Goal: Entertainment & Leisure: Consume media (video, audio)

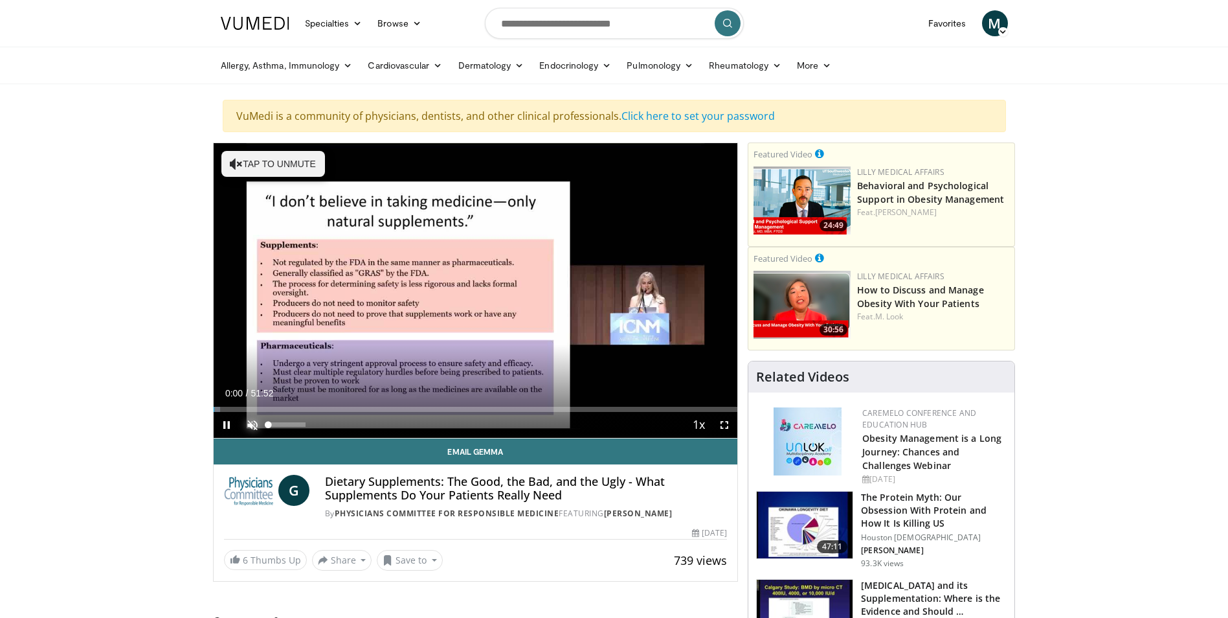
click at [252, 421] on span "Video Player" at bounding box center [253, 425] width 26 height 26
click at [721, 424] on span "Video Player" at bounding box center [724, 425] width 26 height 26
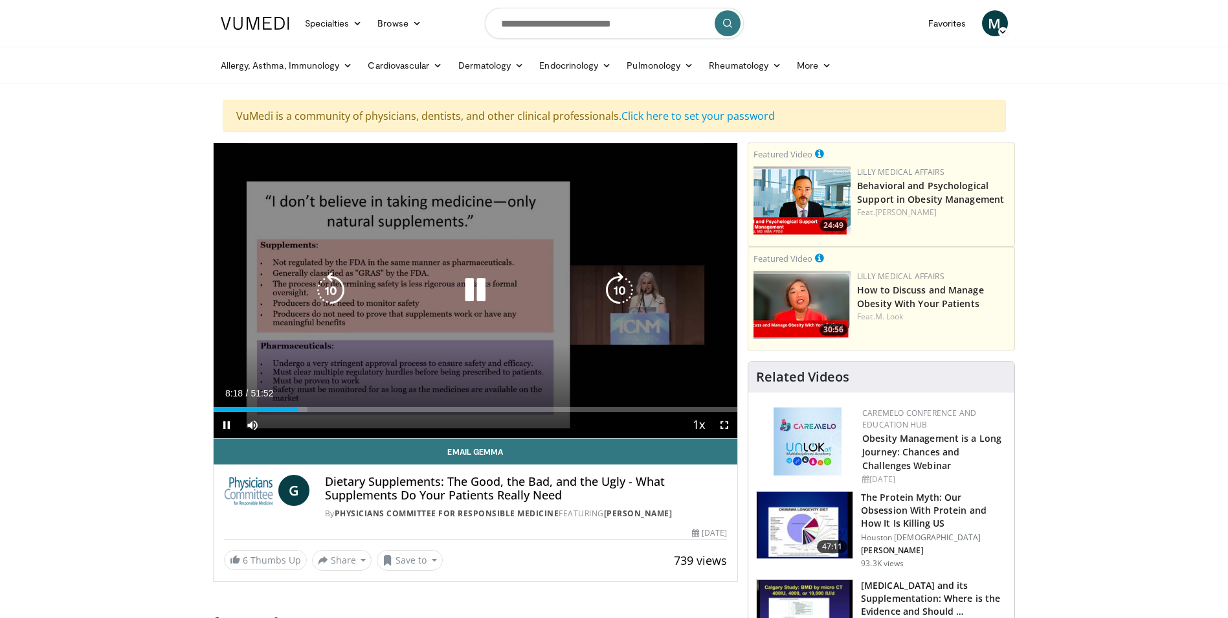
click at [713, 173] on div "10 seconds Tap to unmute" at bounding box center [476, 290] width 524 height 295
click at [498, 229] on div "10 seconds Tap to unmute" at bounding box center [476, 290] width 524 height 295
click at [621, 191] on div "10 seconds Tap to unmute" at bounding box center [476, 290] width 524 height 295
click at [625, 227] on div "10 seconds Tap to unmute" at bounding box center [476, 290] width 524 height 295
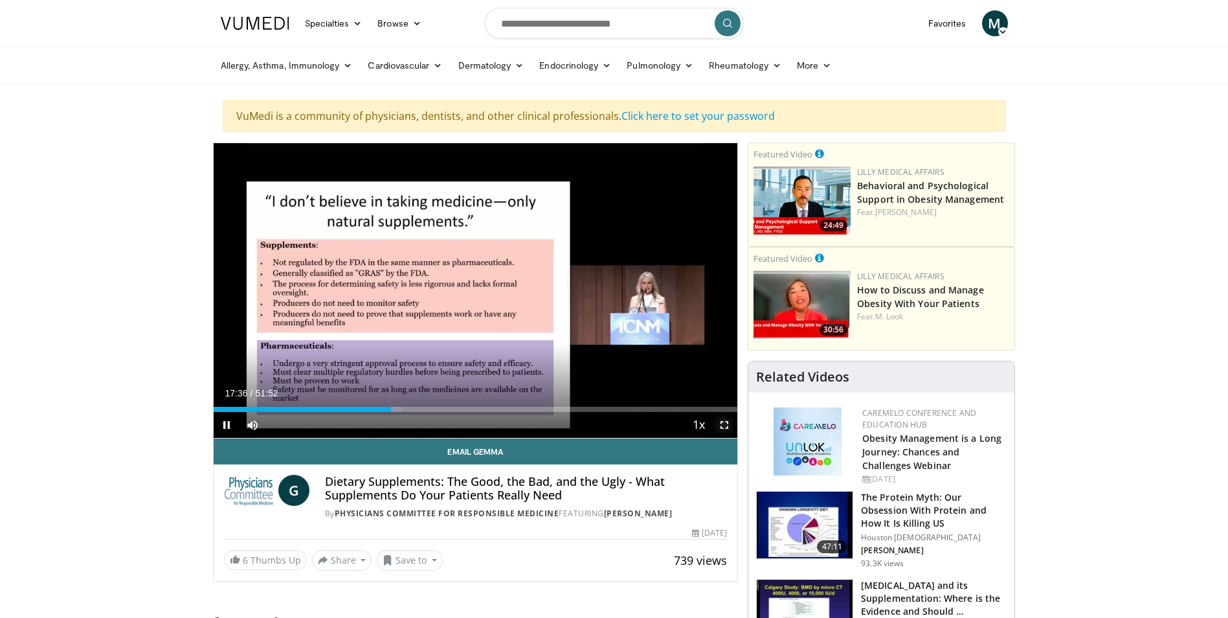
click at [722, 424] on span "Video Player" at bounding box center [724, 425] width 26 height 26
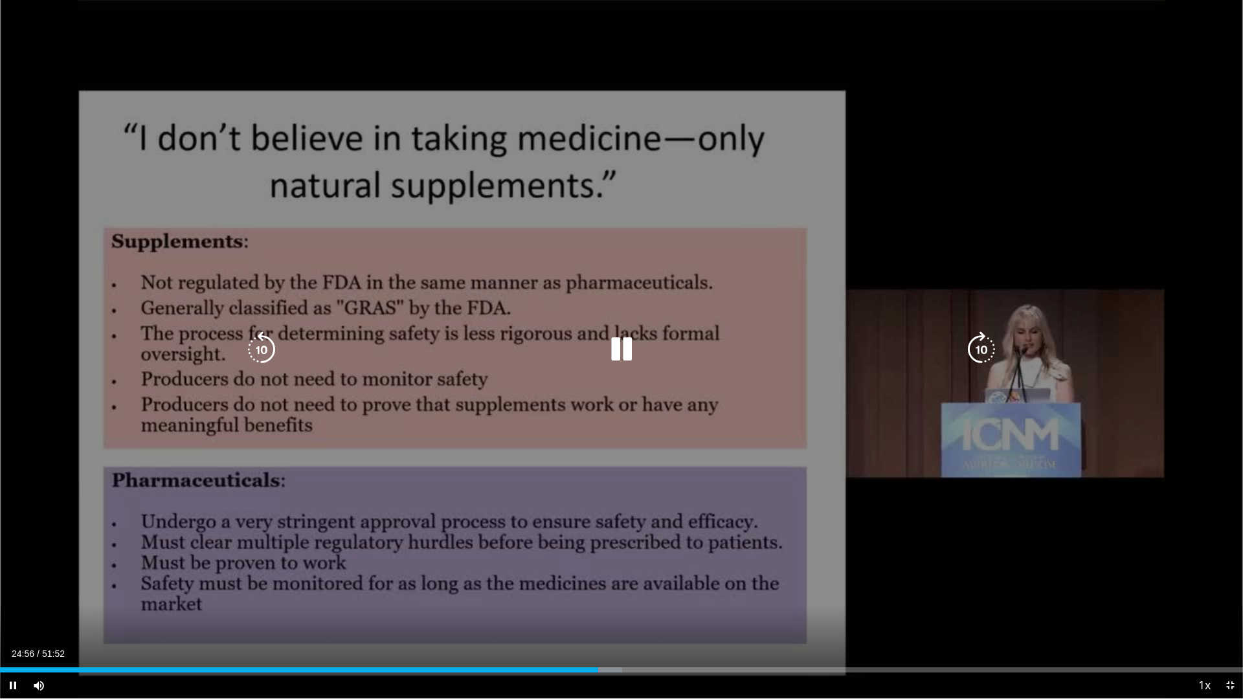
click at [1101, 72] on div "10 seconds Tap to unmute" at bounding box center [621, 349] width 1243 height 698
click at [928, 150] on div "10 seconds Tap to unmute" at bounding box center [621, 349] width 1243 height 698
click at [905, 145] on div "10 seconds Tap to unmute" at bounding box center [621, 349] width 1243 height 698
